Goal: Task Accomplishment & Management: Manage account settings

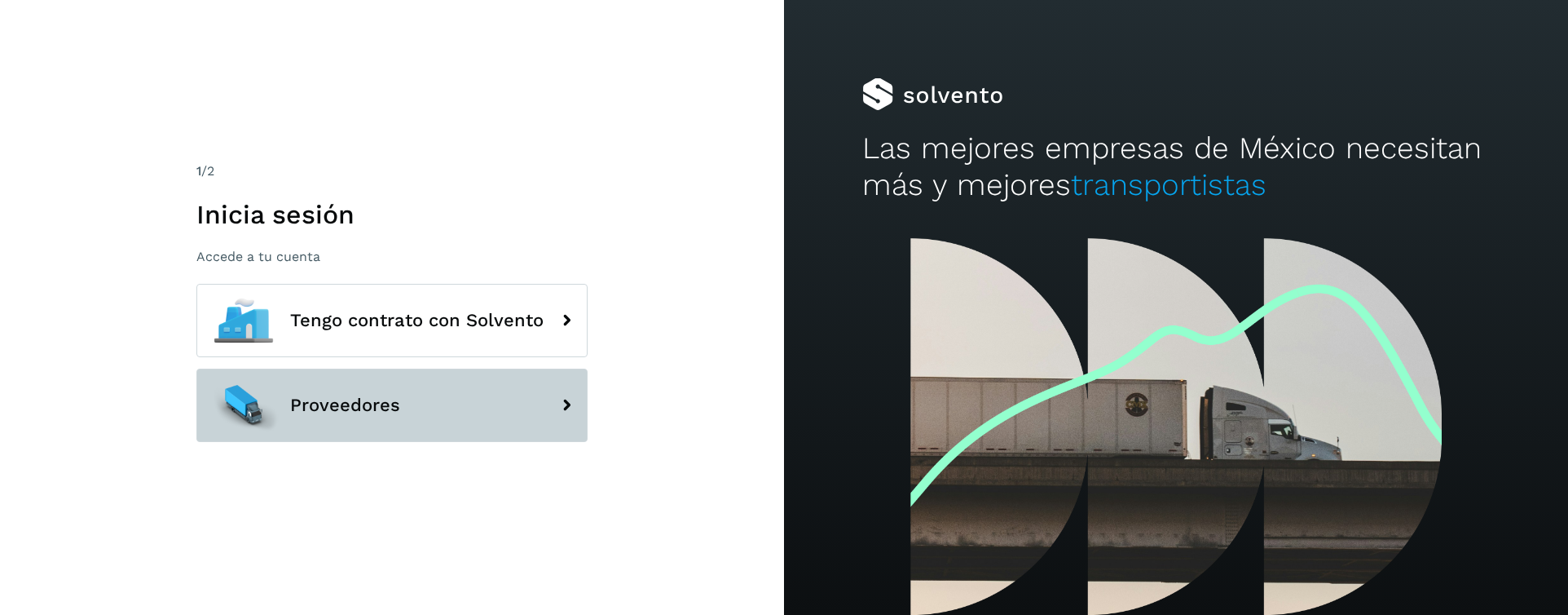
click at [326, 400] on span "Proveedores" at bounding box center [344, 405] width 110 height 19
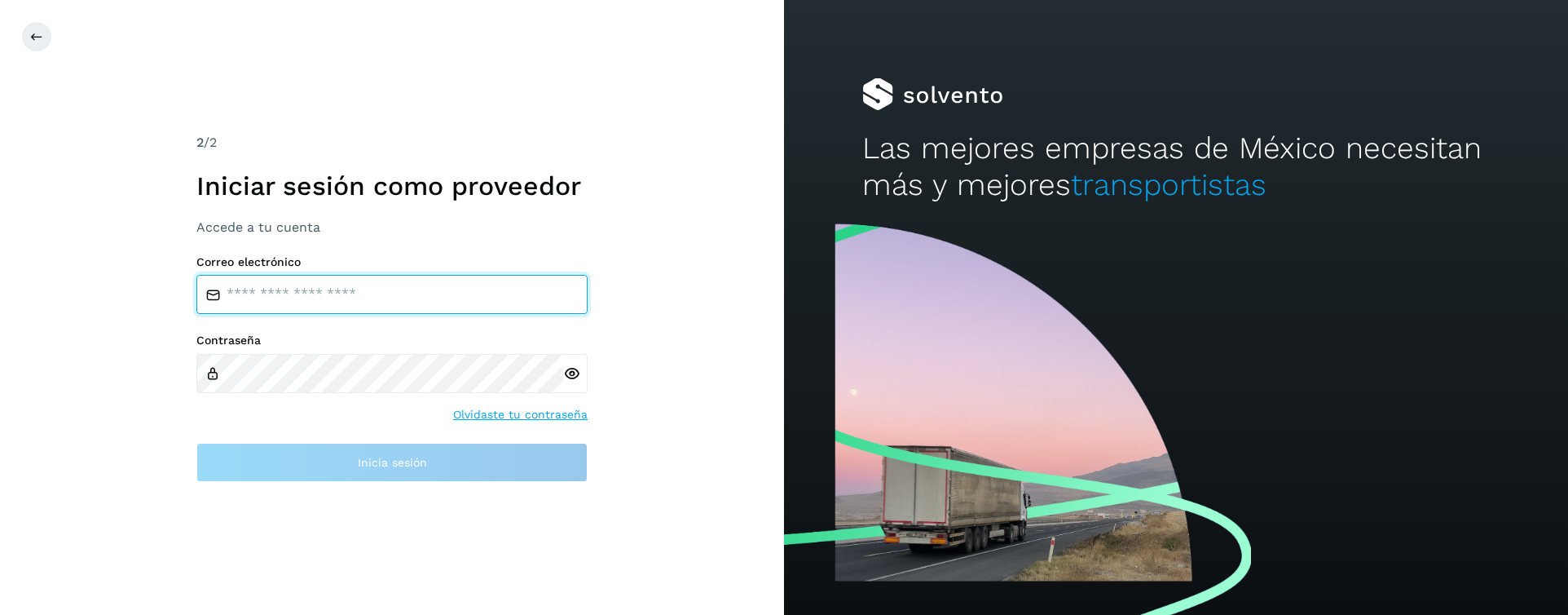
click at [312, 300] on input "email" at bounding box center [392, 294] width 391 height 40
type input "**********"
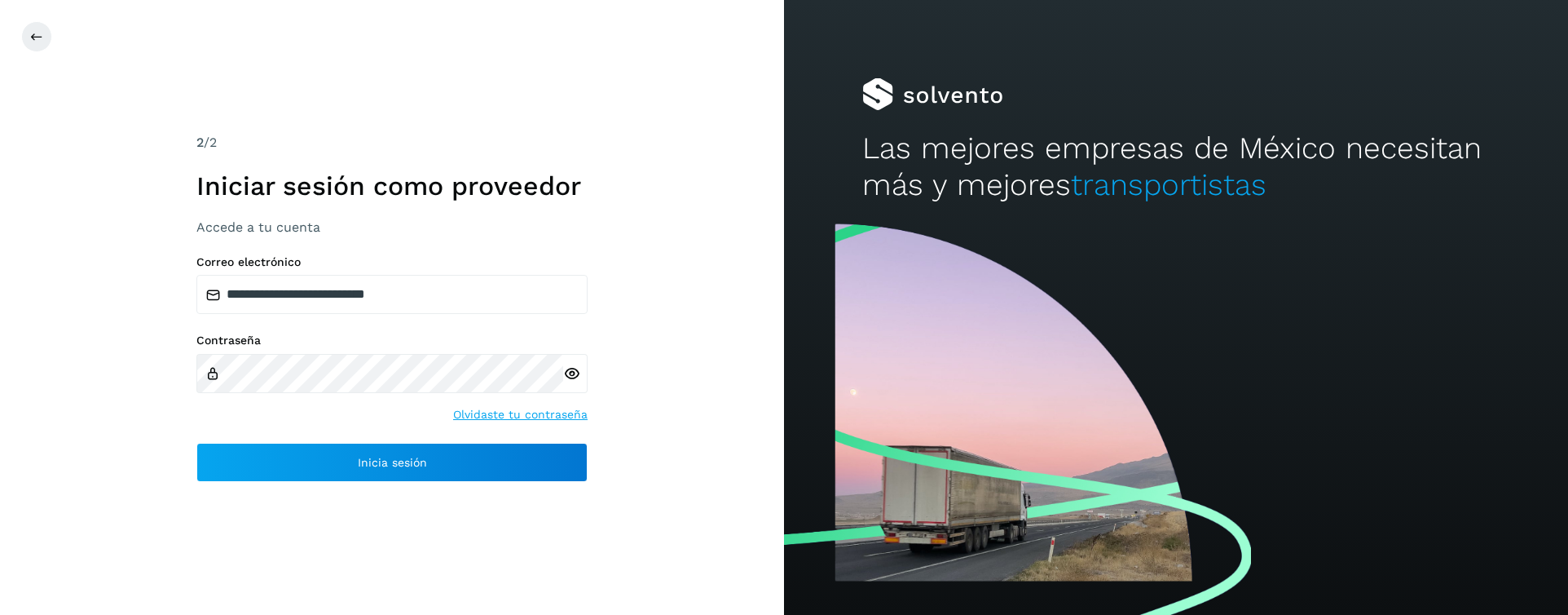
click at [573, 369] on icon at bounding box center [571, 373] width 17 height 17
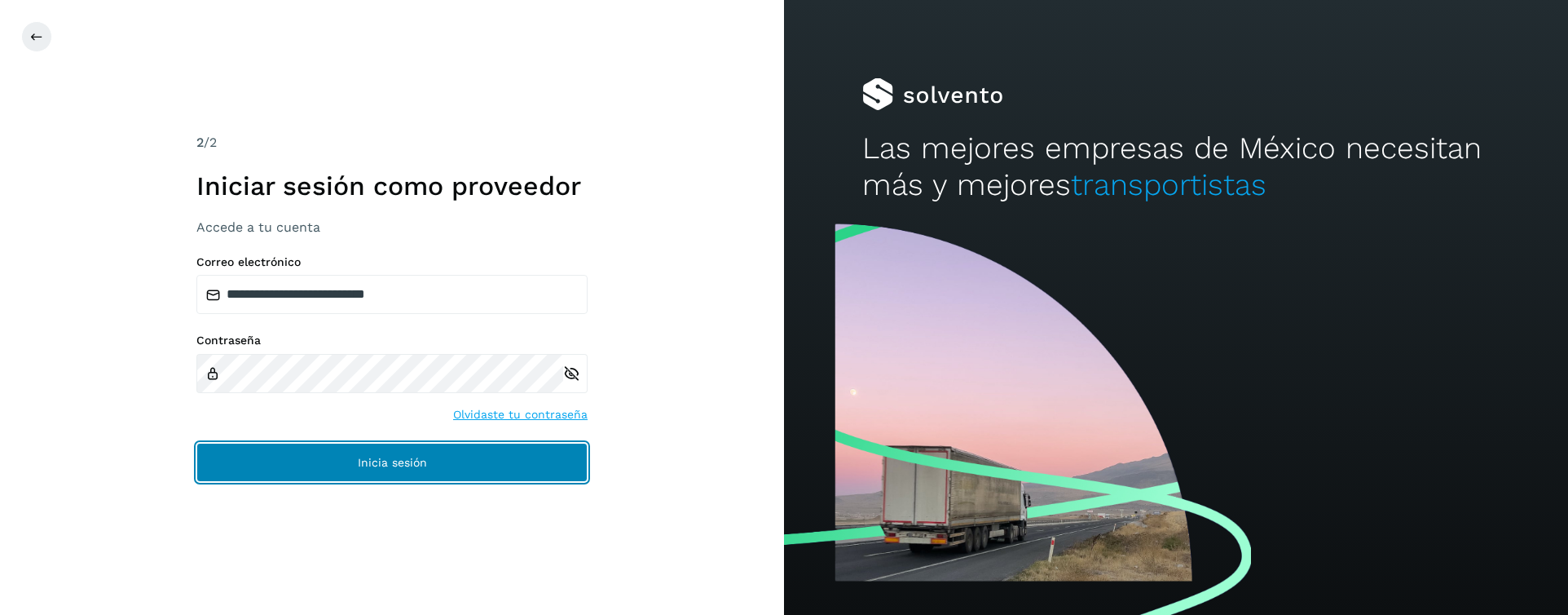
click at [305, 459] on button "Inicia sesión" at bounding box center [392, 462] width 391 height 40
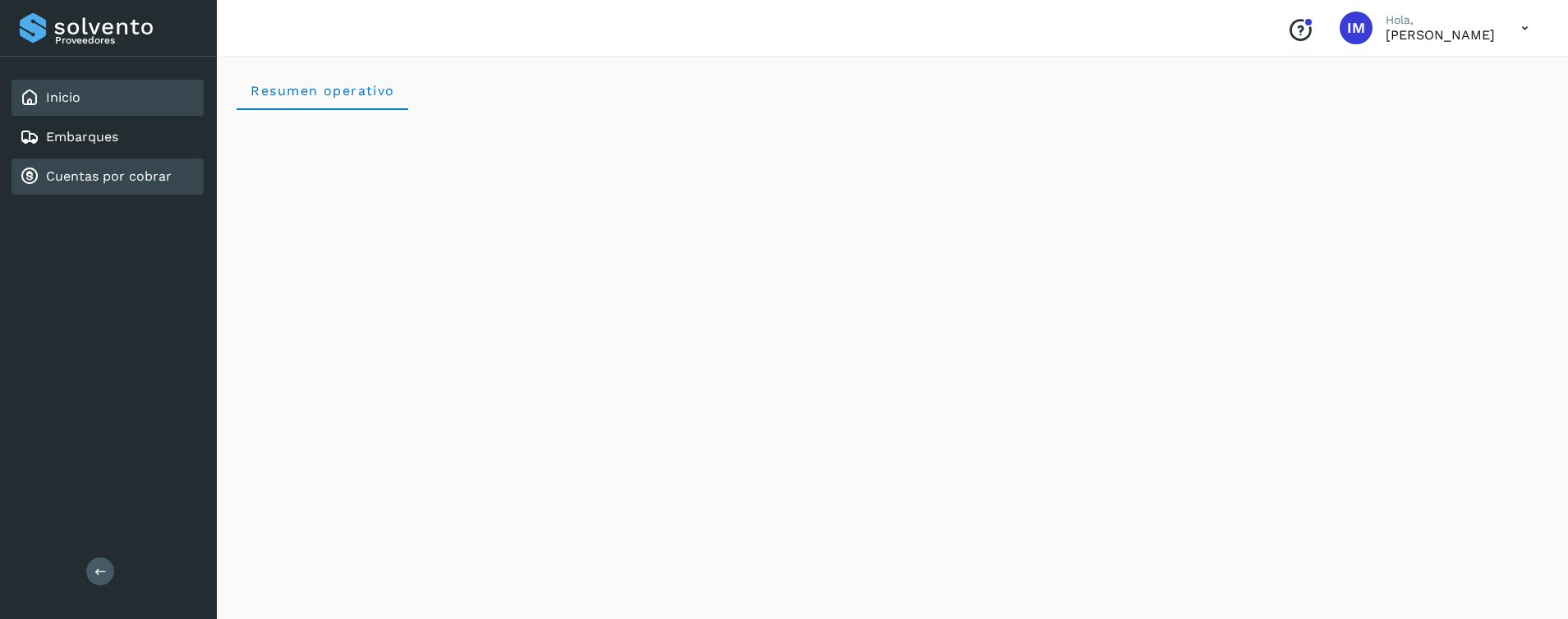
click at [135, 172] on link "Cuentas por cobrar" at bounding box center [109, 176] width 126 height 16
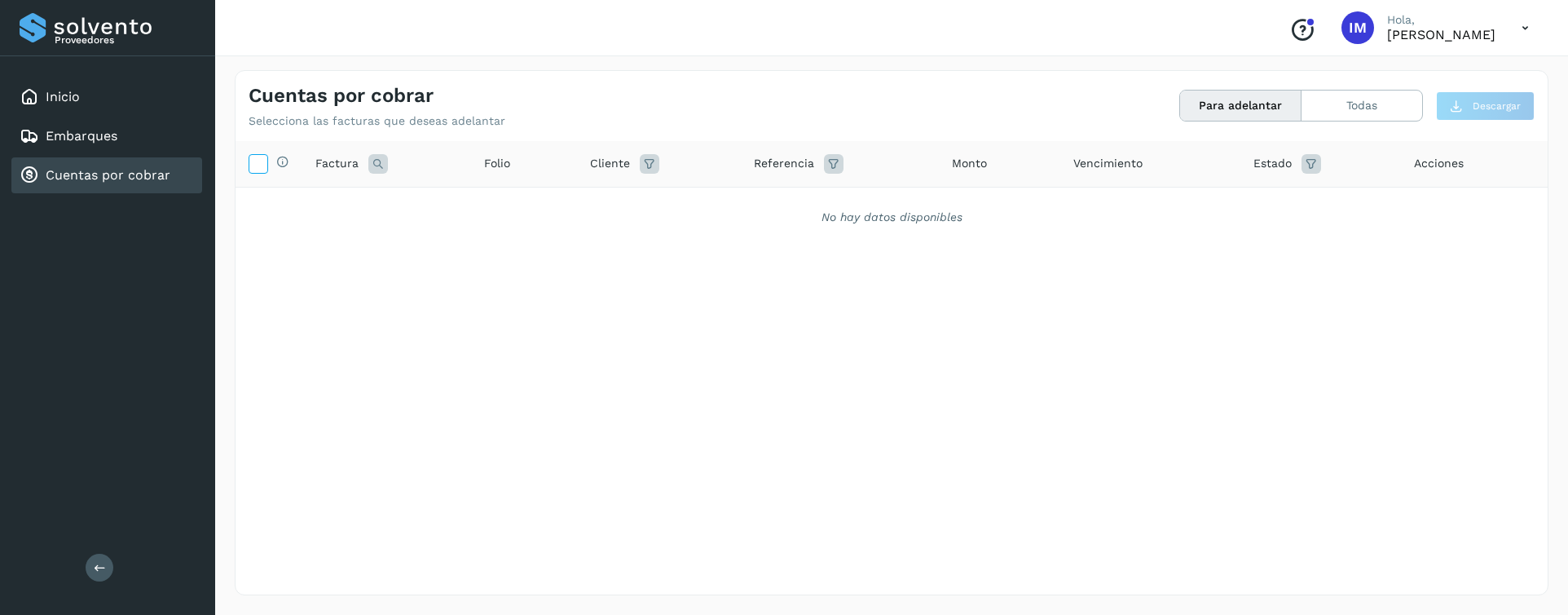
click at [264, 163] on icon at bounding box center [257, 162] width 17 height 17
click at [264, 162] on icon at bounding box center [257, 162] width 17 height 17
click at [1355, 105] on button "Todas" at bounding box center [1362, 105] width 120 height 30
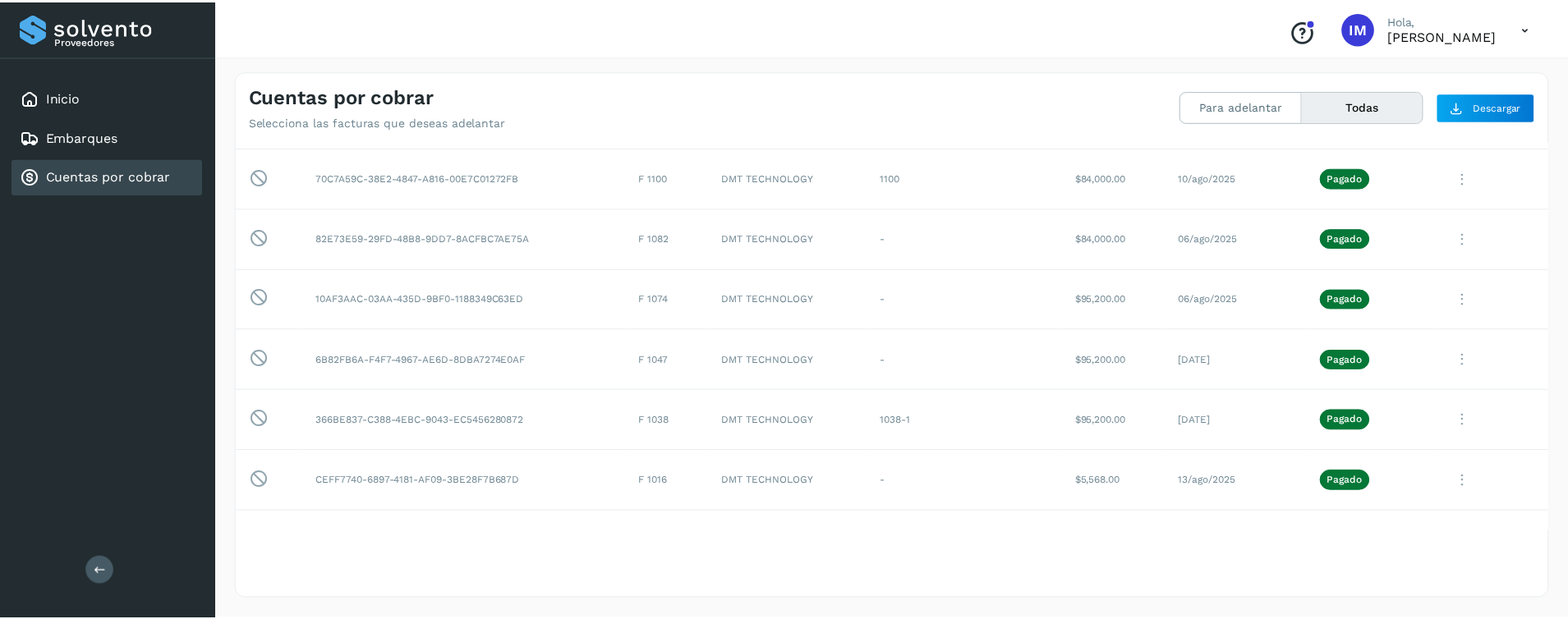
scroll to position [511, 0]
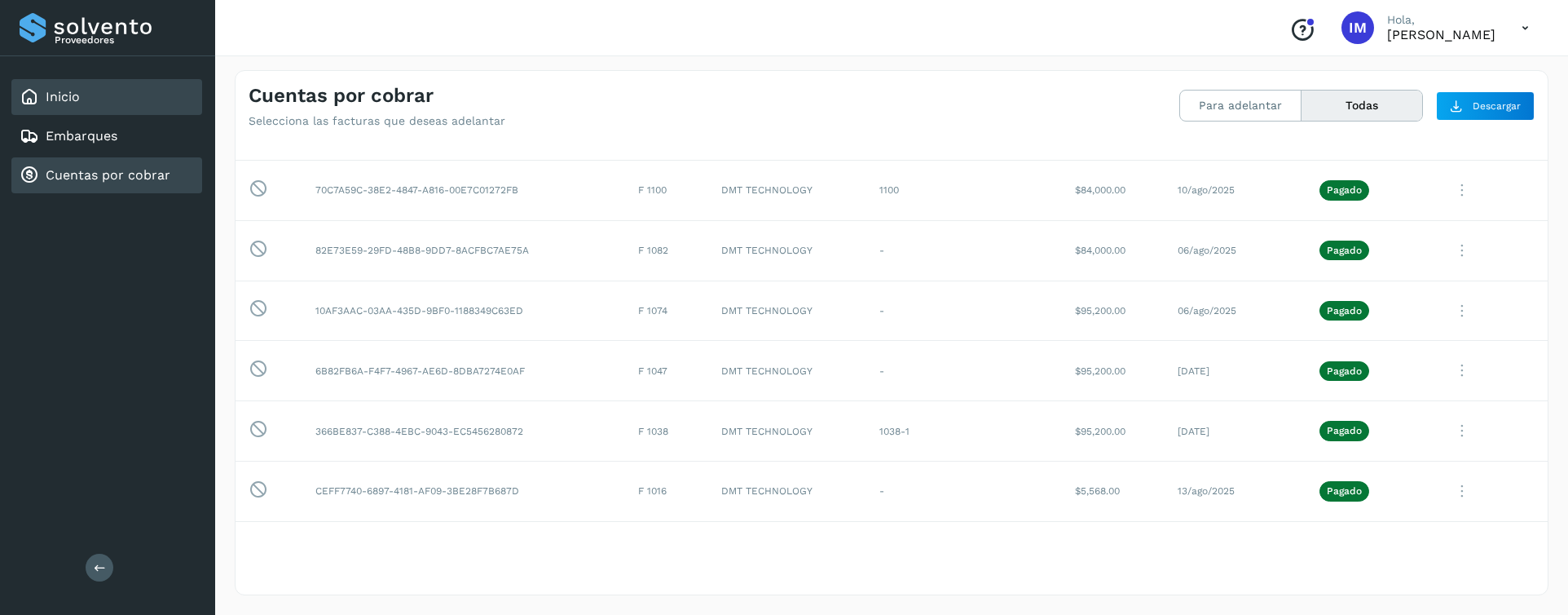
click at [61, 89] on link "Inicio" at bounding box center [62, 97] width 34 height 16
